Goal: Transaction & Acquisition: Purchase product/service

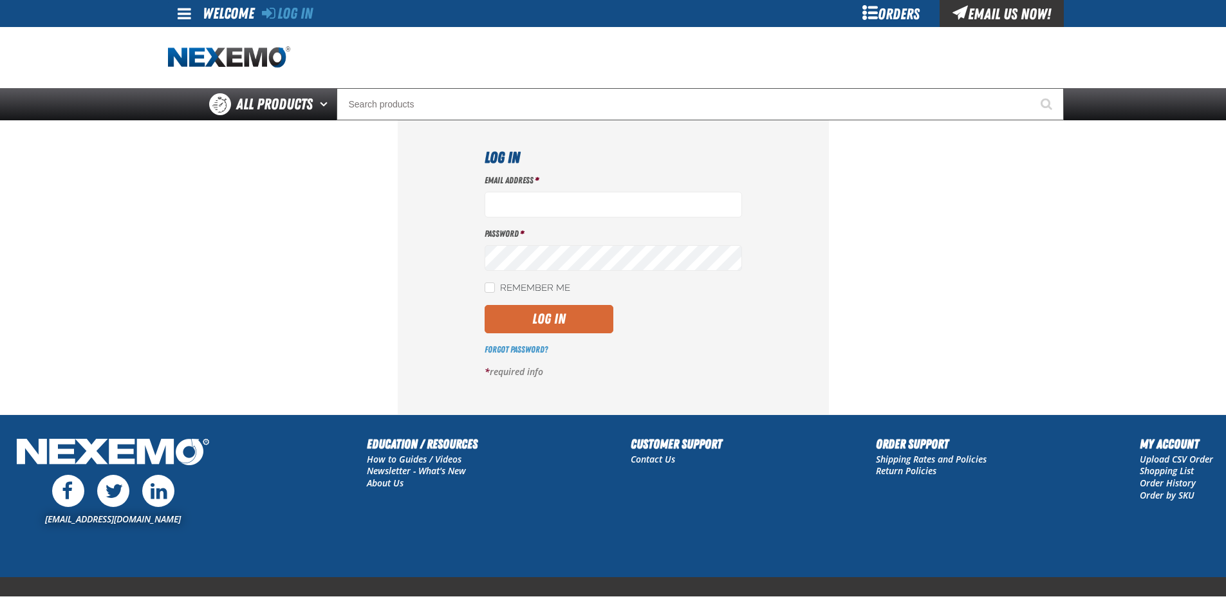
type input "[EMAIL_ADDRESS][DOMAIN_NAME]"
click at [573, 319] on button "Log In" at bounding box center [549, 319] width 129 height 28
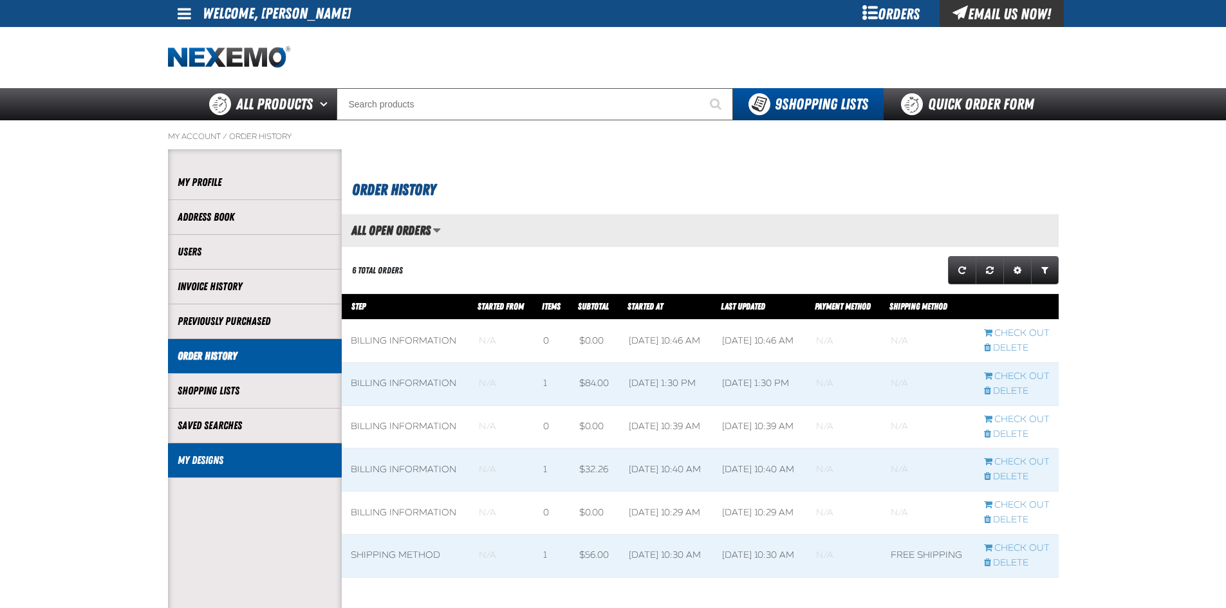
click at [200, 458] on link "My Designs" at bounding box center [255, 460] width 154 height 15
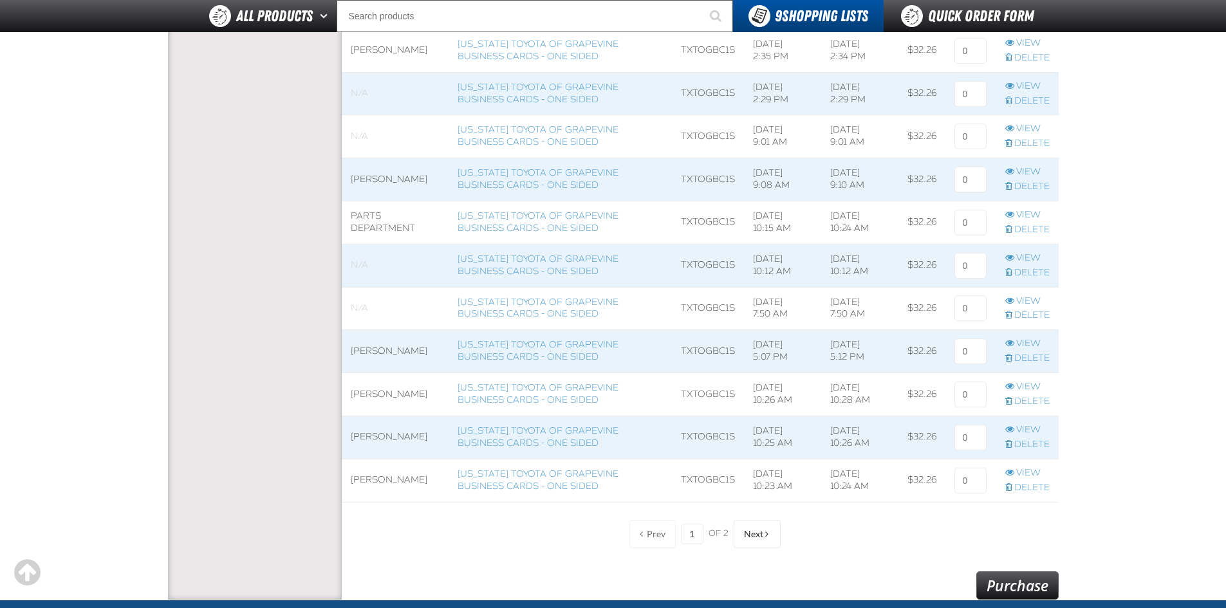
scroll to position [837, 0]
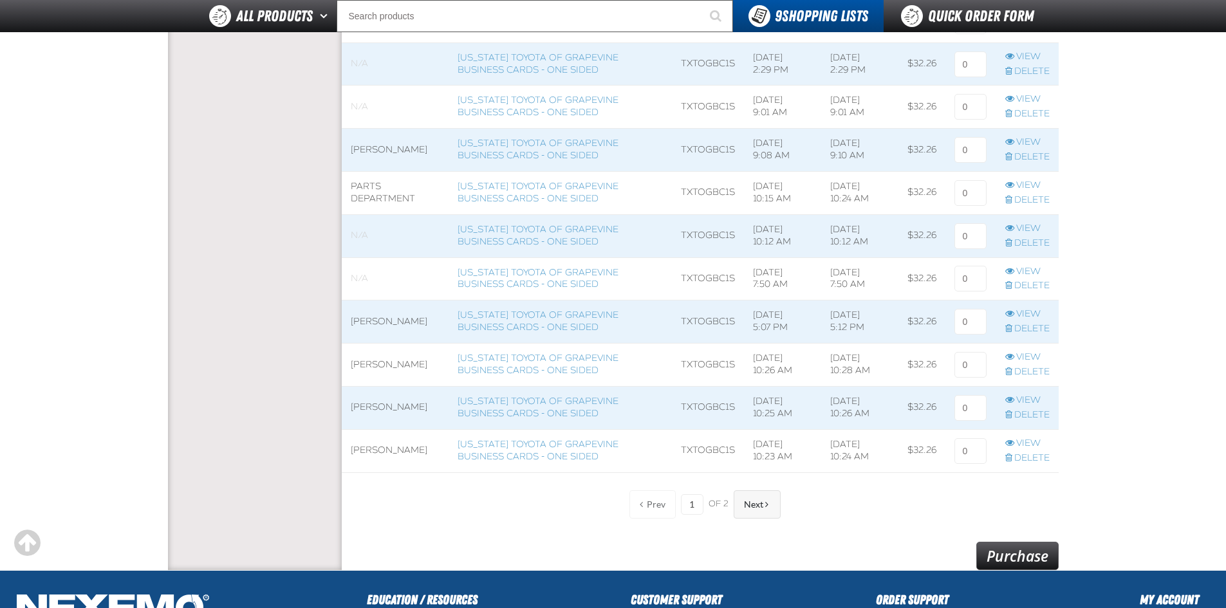
click at [745, 509] on span "Next" at bounding box center [753, 504] width 19 height 10
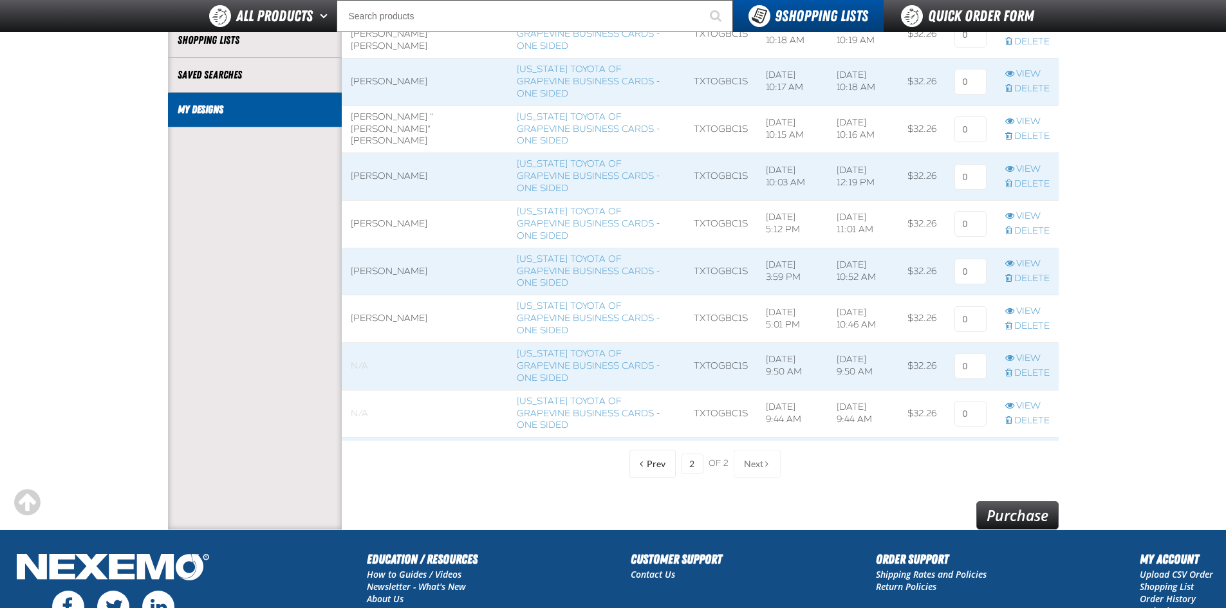
scroll to position [229, 0]
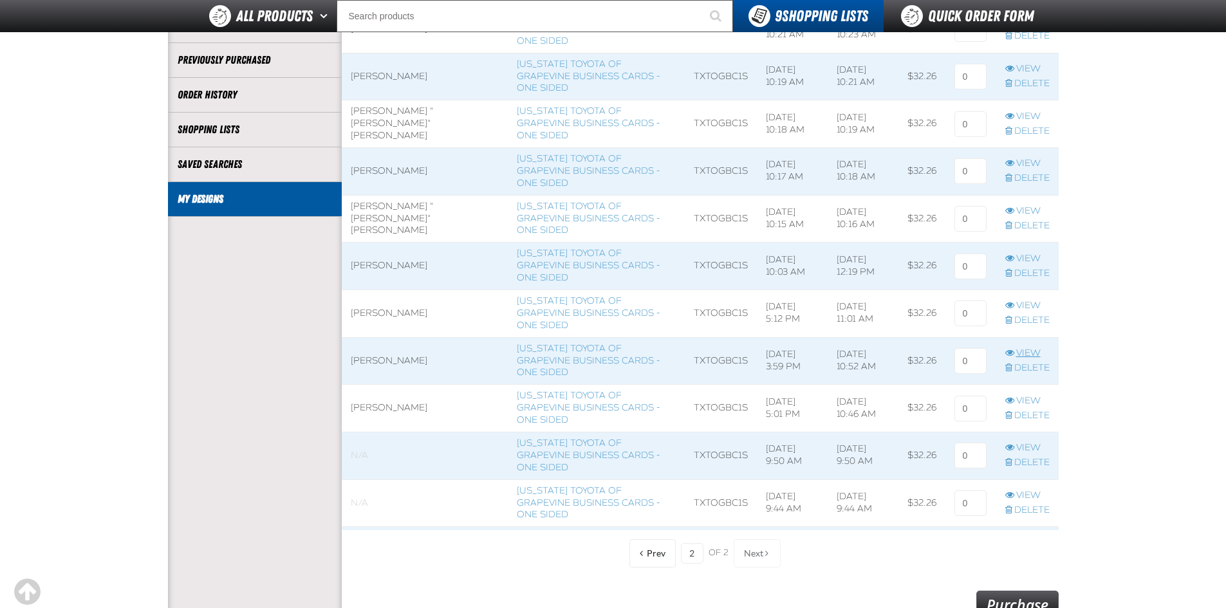
click at [1027, 348] on link "View" at bounding box center [1027, 354] width 44 height 12
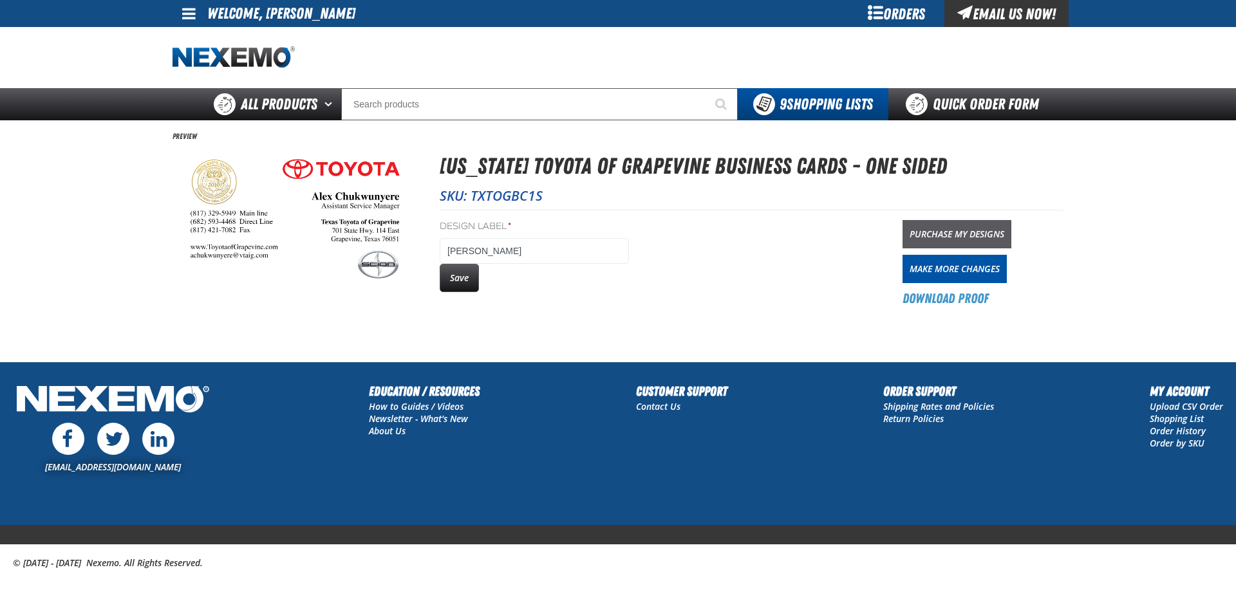
click at [949, 233] on link "Purchase My Designs" at bounding box center [956, 234] width 109 height 28
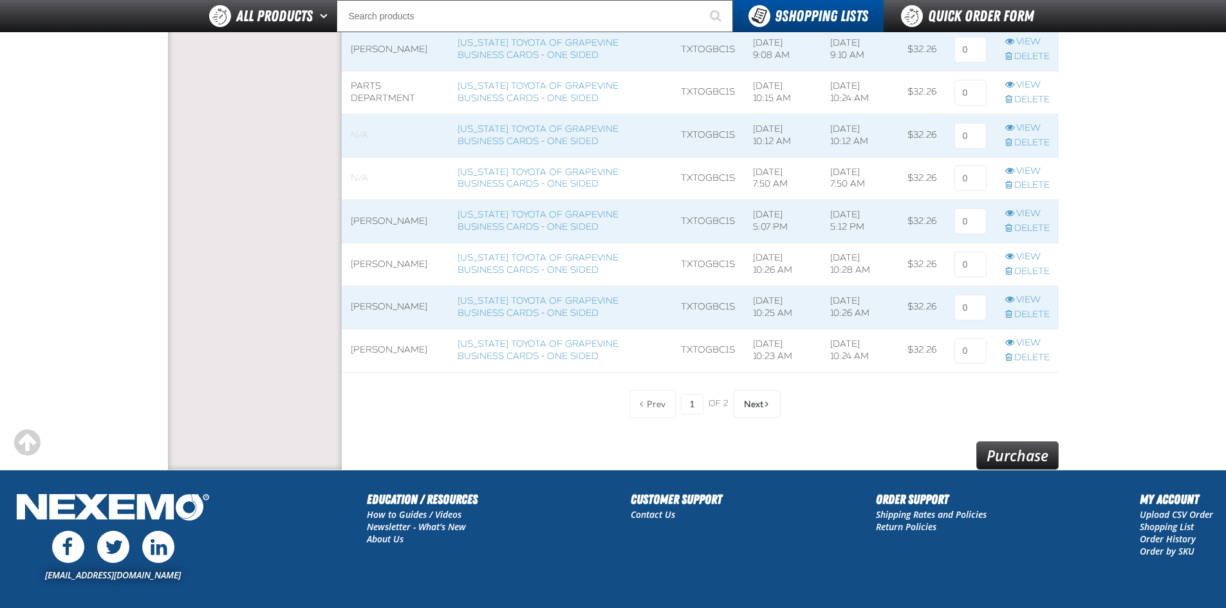
scroll to position [965, 0]
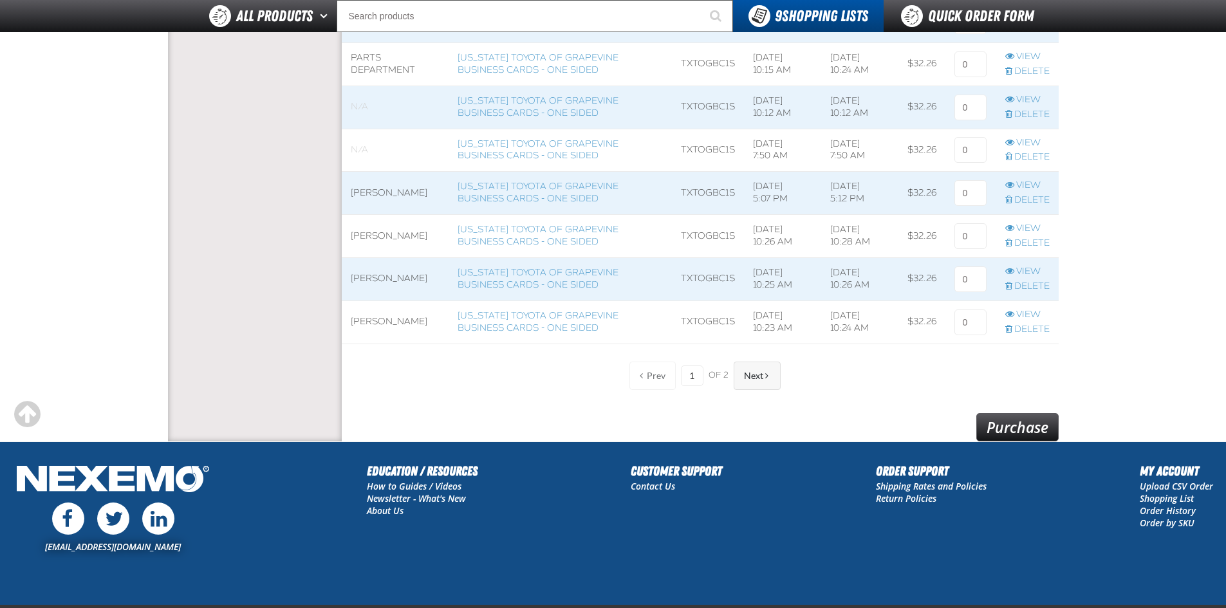
click at [767, 378] on span at bounding box center [766, 375] width 3 height 9
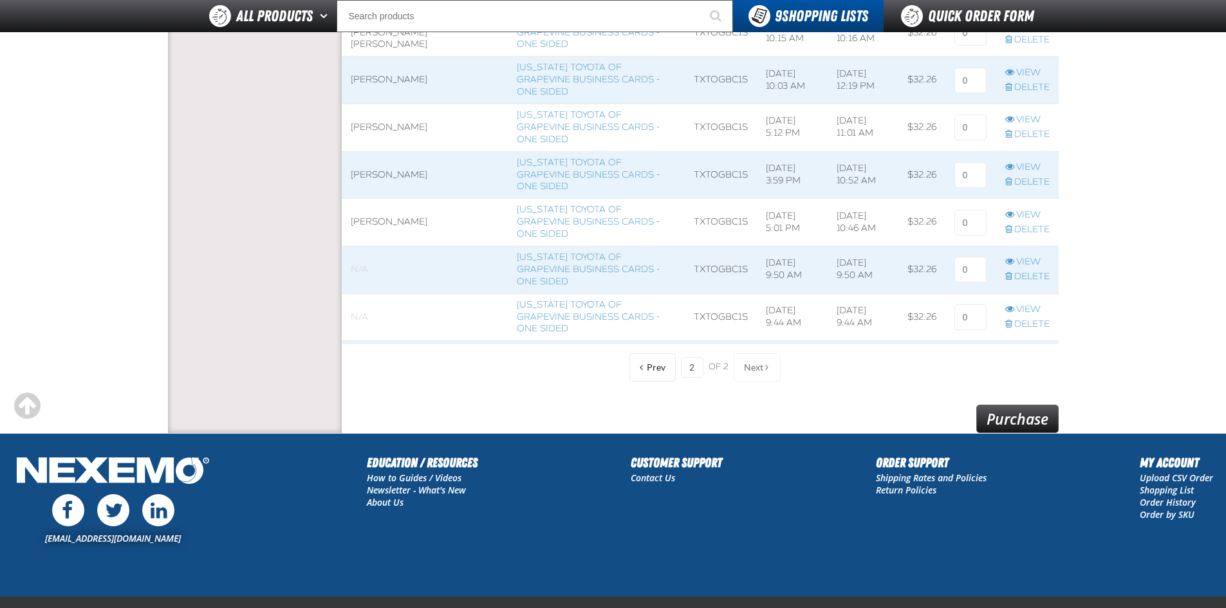
scroll to position [358, 0]
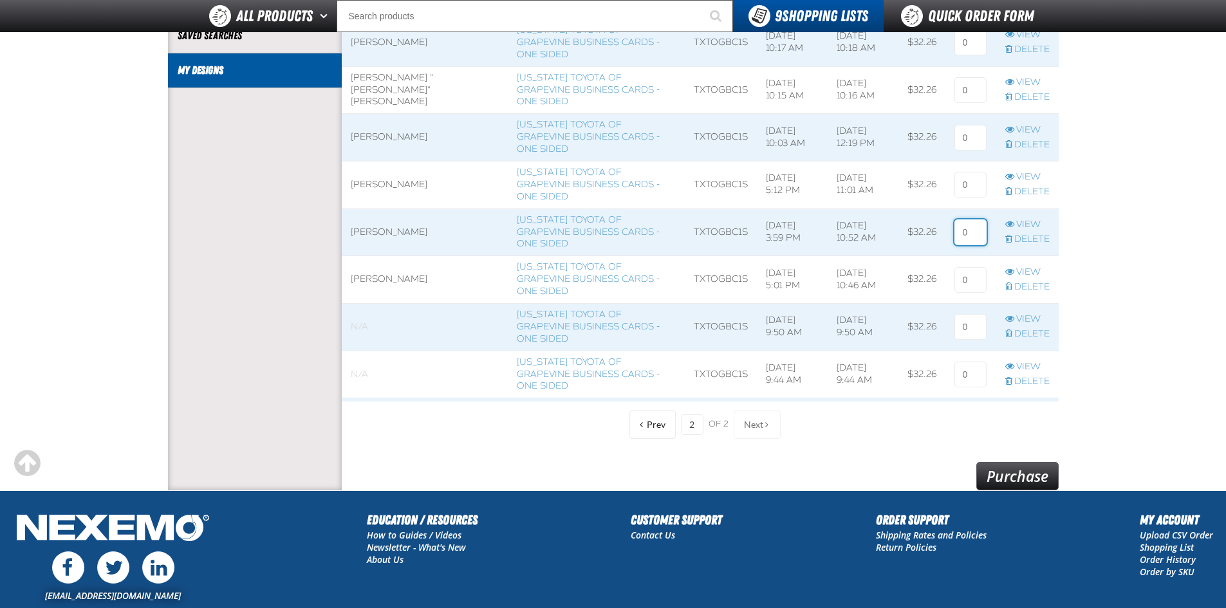
click at [965, 219] on input at bounding box center [970, 232] width 32 height 26
type input "1"
drag, startPoint x: 1101, startPoint y: 205, endPoint x: 1111, endPoint y: 211, distance: 12.1
click at [1102, 205] on main "My Account / My Designs Account My Profile Address Book" at bounding box center [613, 110] width 1226 height 760
click at [1037, 478] on link "Purchase" at bounding box center [1017, 476] width 82 height 28
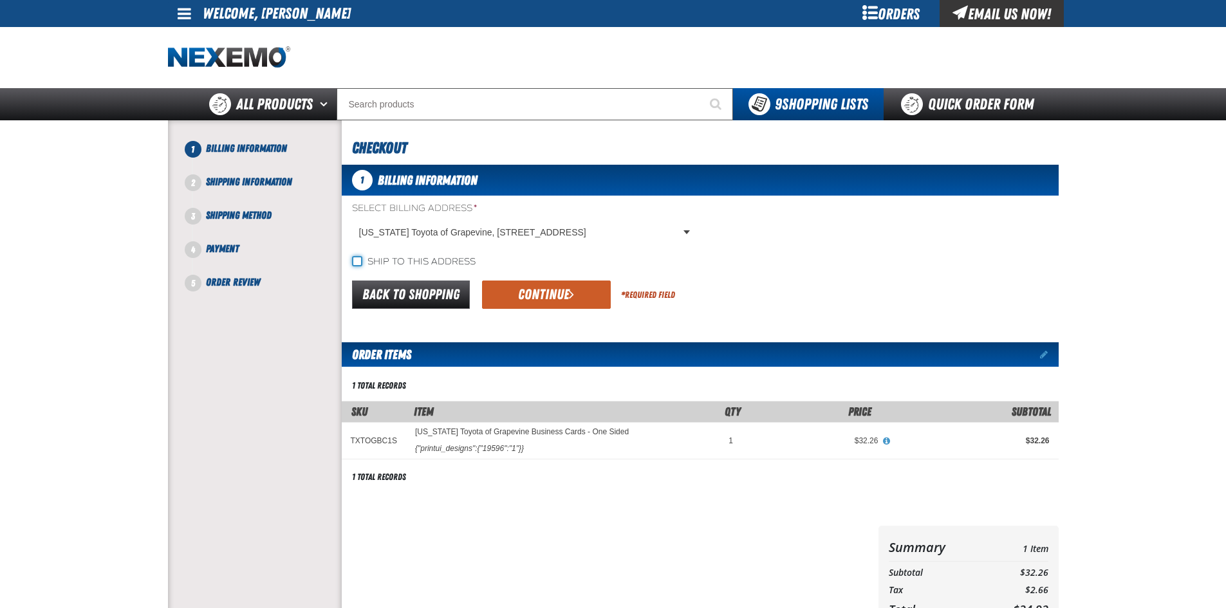
click at [358, 261] on input "Ship to this address" at bounding box center [357, 261] width 10 height 10
checkbox input "true"
click at [554, 299] on button "Continue" at bounding box center [546, 295] width 129 height 28
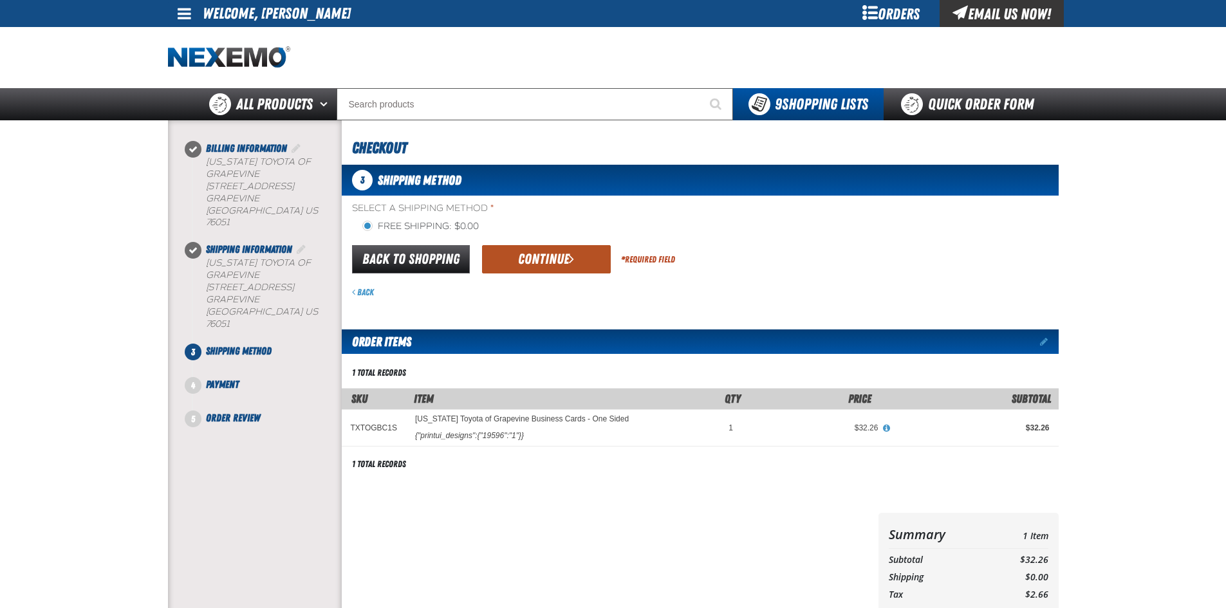
click at [541, 263] on button "Continue" at bounding box center [546, 259] width 129 height 28
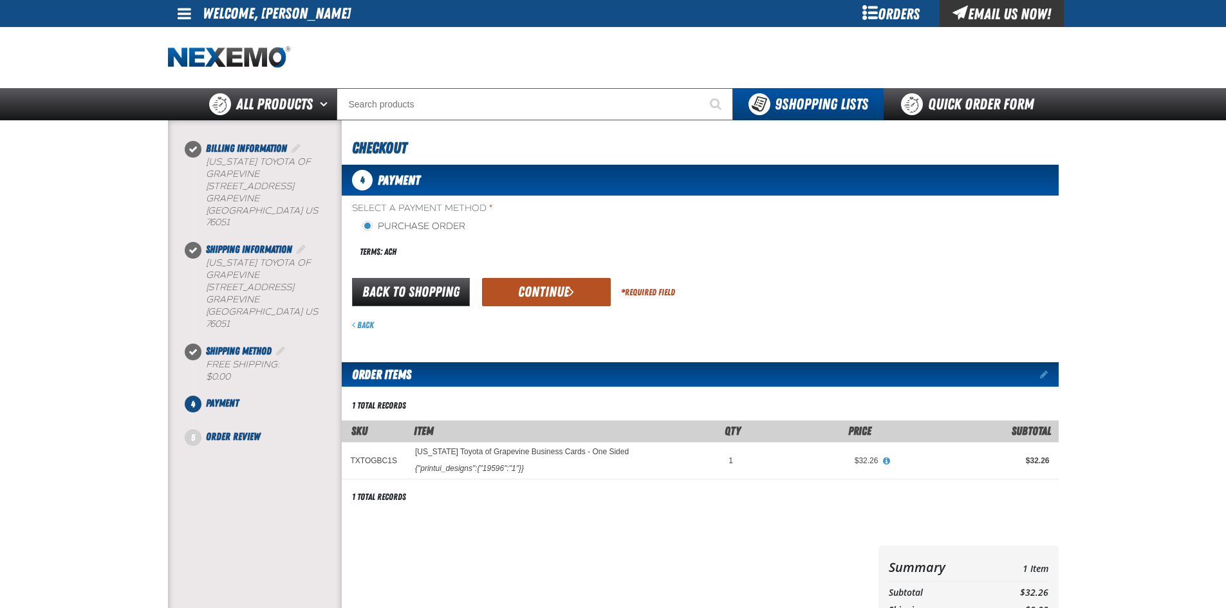
click at [537, 293] on button "Continue" at bounding box center [546, 292] width 129 height 28
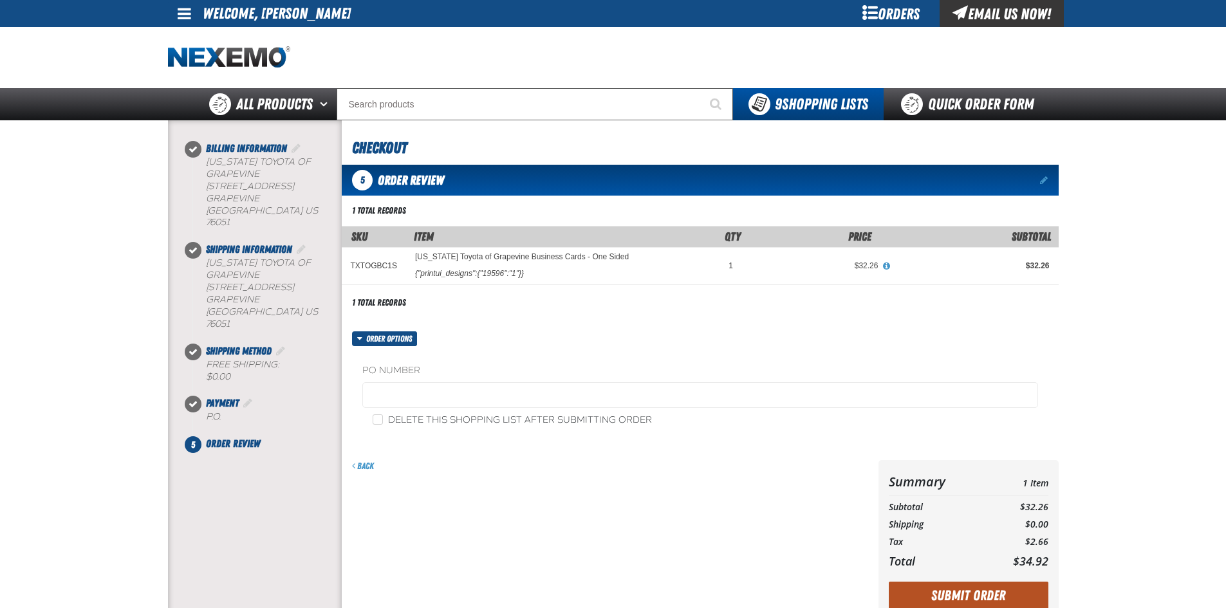
click at [944, 593] on button "Submit Order" at bounding box center [969, 596] width 160 height 28
